Goal: Information Seeking & Learning: Check status

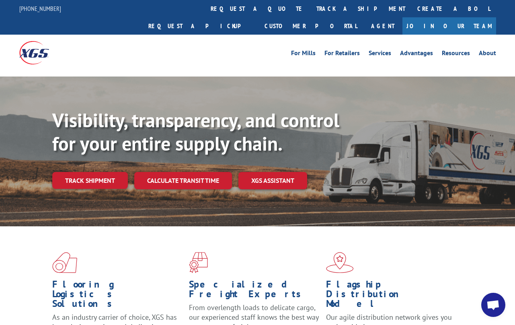
click at [310, 8] on link "track a shipment" at bounding box center [360, 8] width 101 height 17
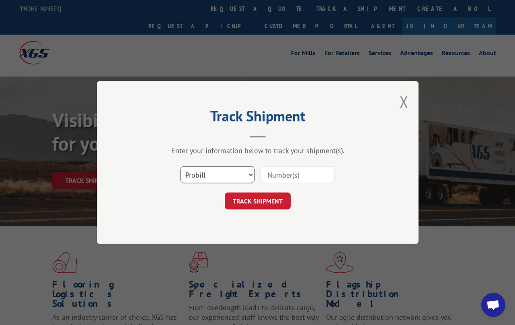
click at [214, 173] on select "Select category... Probill BOL PO" at bounding box center [218, 174] width 74 height 17
select select "bol"
click at [181, 166] on select "Select category... Probill BOL PO" at bounding box center [218, 174] width 74 height 17
click at [282, 180] on input at bounding box center [298, 174] width 74 height 17
paste input "7072139"
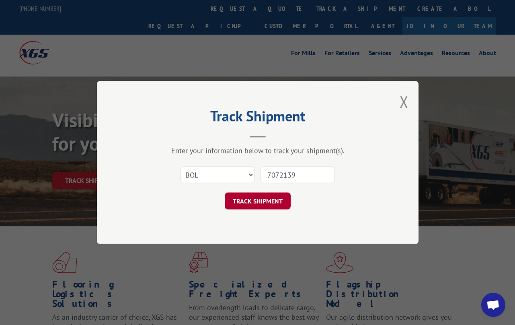
type input "7072139"
click at [265, 205] on button "TRACK SHIPMENT" at bounding box center [258, 200] width 66 height 17
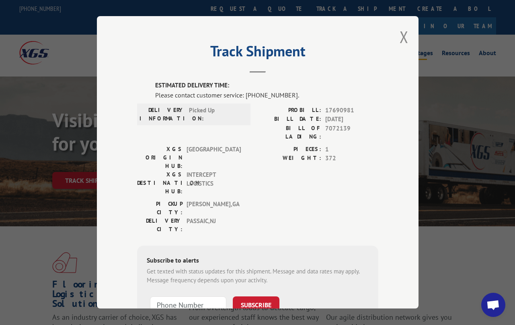
click at [400, 41] on button "Close modal" at bounding box center [404, 36] width 9 height 21
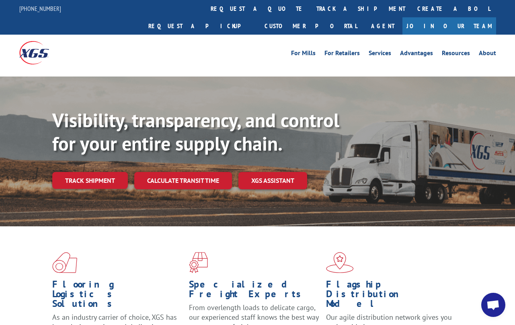
click at [310, 14] on link "track a shipment" at bounding box center [360, 8] width 101 height 17
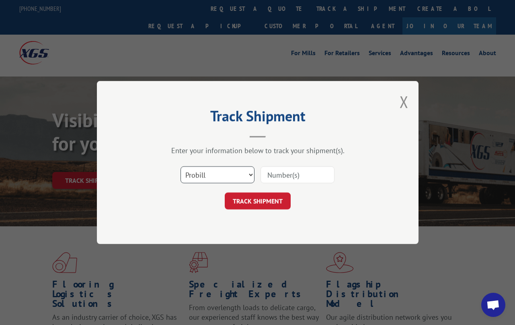
click at [199, 171] on select "Select category... Probill BOL PO" at bounding box center [218, 174] width 74 height 17
select select "bol"
click at [181, 166] on select "Select category... Probill BOL PO" at bounding box center [218, 174] width 74 height 17
click at [301, 169] on input at bounding box center [298, 174] width 74 height 17
paste input "7083211"
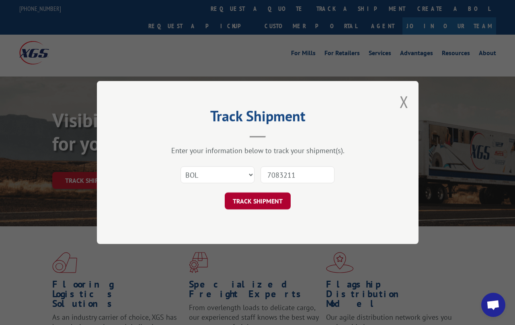
type input "7083211"
click at [246, 203] on button "TRACK SHIPMENT" at bounding box center [258, 200] width 66 height 17
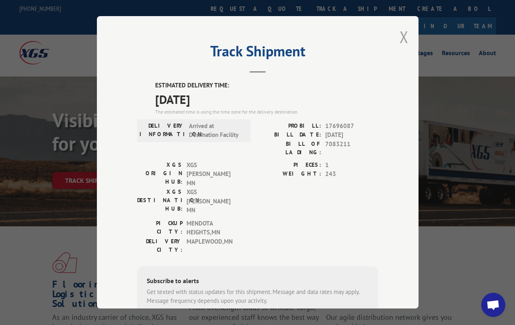
click at [402, 30] on button "Close modal" at bounding box center [404, 36] width 9 height 21
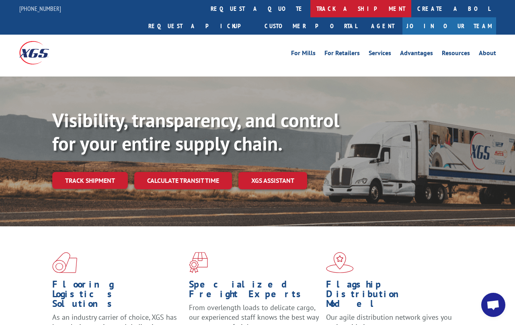
click at [310, 7] on link "track a shipment" at bounding box center [360, 8] width 101 height 17
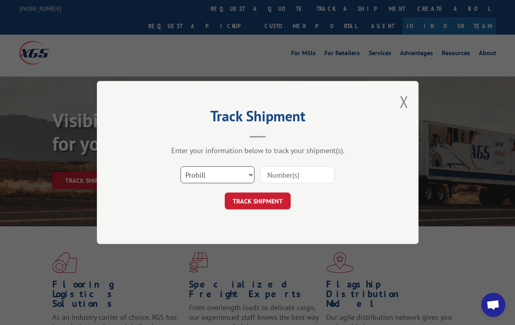
drag, startPoint x: 235, startPoint y: 169, endPoint x: 234, endPoint y: 174, distance: 4.9
click at [234, 171] on select "Select category... Probill BOL PO" at bounding box center [218, 174] width 74 height 17
select select "bol"
click at [181, 166] on select "Select category... Probill BOL PO" at bounding box center [218, 174] width 74 height 17
click at [281, 177] on input at bounding box center [298, 174] width 74 height 17
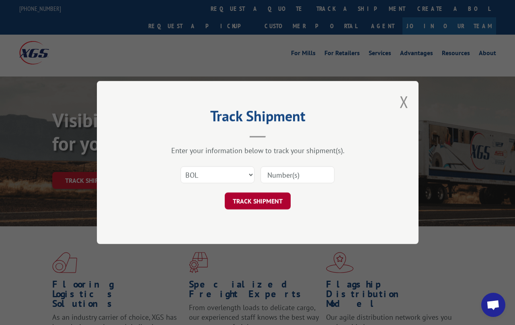
paste input "7053458"
type input "7053458"
click at [248, 218] on div "Track Shipment Enter your information below to track your shipment(s). Select c…" at bounding box center [258, 162] width 322 height 163
click at [248, 203] on button "TRACK SHIPMENT" at bounding box center [258, 200] width 66 height 17
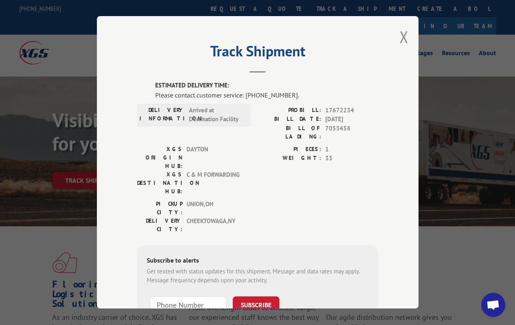
click at [403, 31] on button "Close modal" at bounding box center [404, 36] width 9 height 21
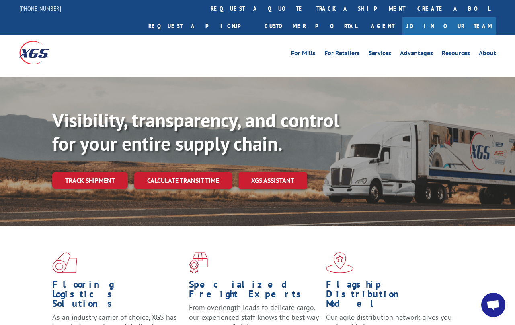
click at [310, 11] on link "track a shipment" at bounding box center [360, 8] width 101 height 17
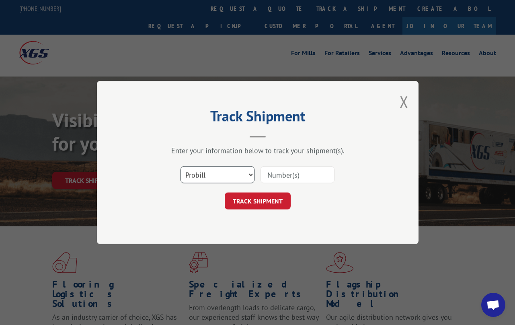
drag, startPoint x: 224, startPoint y: 173, endPoint x: 226, endPoint y: 178, distance: 5.5
click at [224, 173] on select "Select category... Probill BOL PO" at bounding box center [218, 174] width 74 height 17
select select "bol"
click at [181, 166] on select "Select category... Probill BOL PO" at bounding box center [218, 174] width 74 height 17
click at [304, 168] on input at bounding box center [298, 174] width 74 height 17
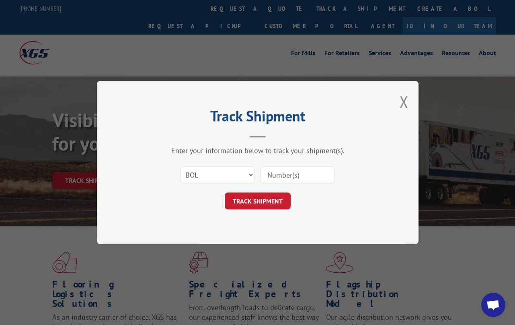
paste input "7053614"
type input "7053614"
click at [256, 198] on button "TRACK SHIPMENT" at bounding box center [258, 200] width 66 height 17
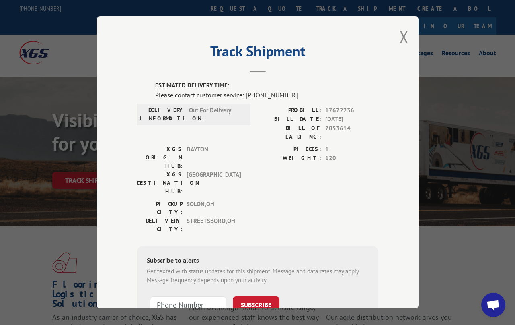
click at [395, 36] on div "Track Shipment ESTIMATED DELIVERY TIME: Please contact customer service: [PHONE…" at bounding box center [258, 162] width 322 height 292
click at [400, 35] on button "Close modal" at bounding box center [404, 36] width 9 height 21
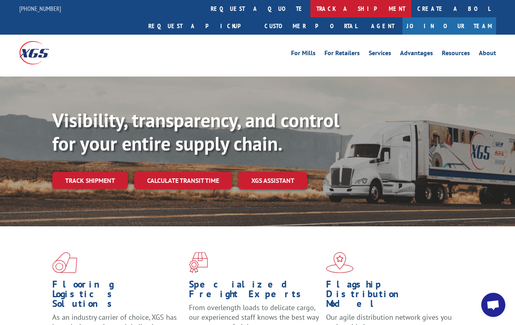
click at [310, 10] on link "track a shipment" at bounding box center [360, 8] width 101 height 17
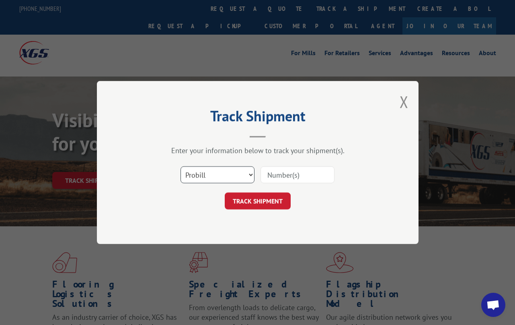
click at [209, 173] on select "Select category... Probill BOL PO" at bounding box center [218, 174] width 74 height 17
select select "bol"
click at [181, 166] on select "Select category... Probill BOL PO" at bounding box center [218, 174] width 74 height 17
click at [288, 172] on input at bounding box center [298, 174] width 74 height 17
paste input "7084817"
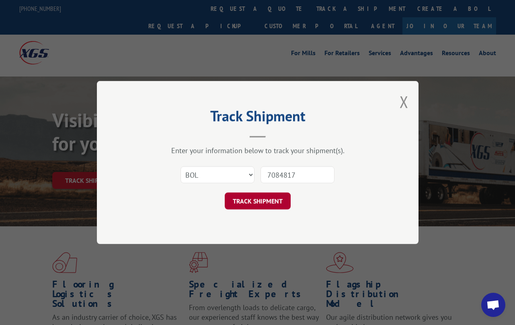
type input "7084817"
click at [260, 205] on button "TRACK SHIPMENT" at bounding box center [258, 200] width 66 height 17
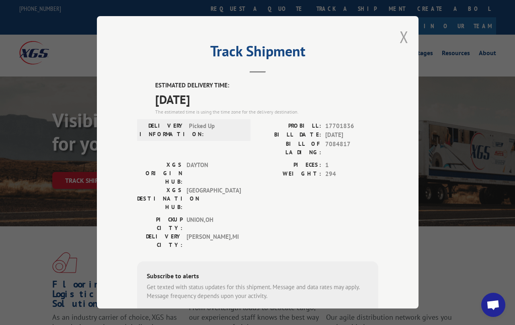
click at [400, 33] on button "Close modal" at bounding box center [404, 36] width 9 height 21
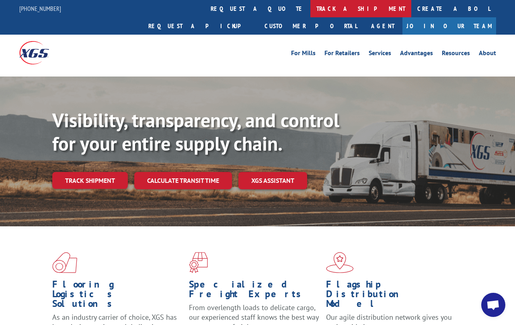
click at [310, 10] on link "track a shipment" at bounding box center [360, 8] width 101 height 17
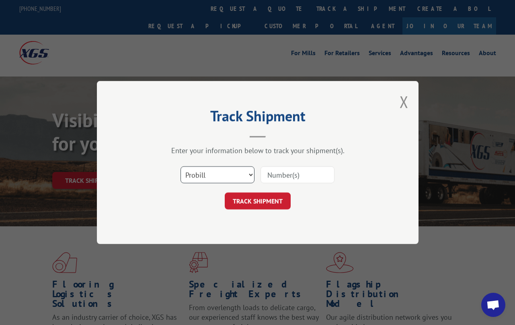
click at [205, 174] on select "Select category... Probill BOL PO" at bounding box center [218, 174] width 74 height 17
select select "bol"
click at [181, 166] on select "Select category... Probill BOL PO" at bounding box center [218, 174] width 74 height 17
click at [270, 177] on input at bounding box center [298, 174] width 74 height 17
paste input "7083206"
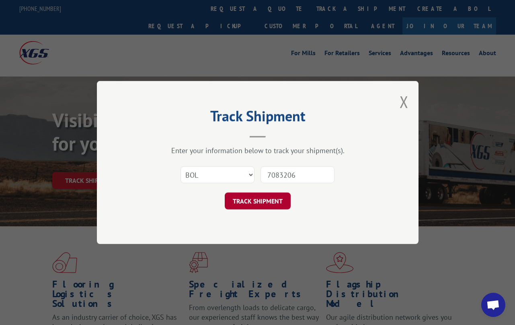
type input "7083206"
click at [261, 200] on button "TRACK SHIPMENT" at bounding box center [258, 200] width 66 height 17
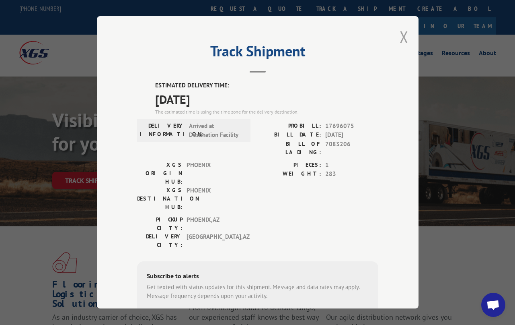
click at [400, 37] on button "Close modal" at bounding box center [404, 36] width 9 height 21
